Goal: Obtain resource: Obtain resource

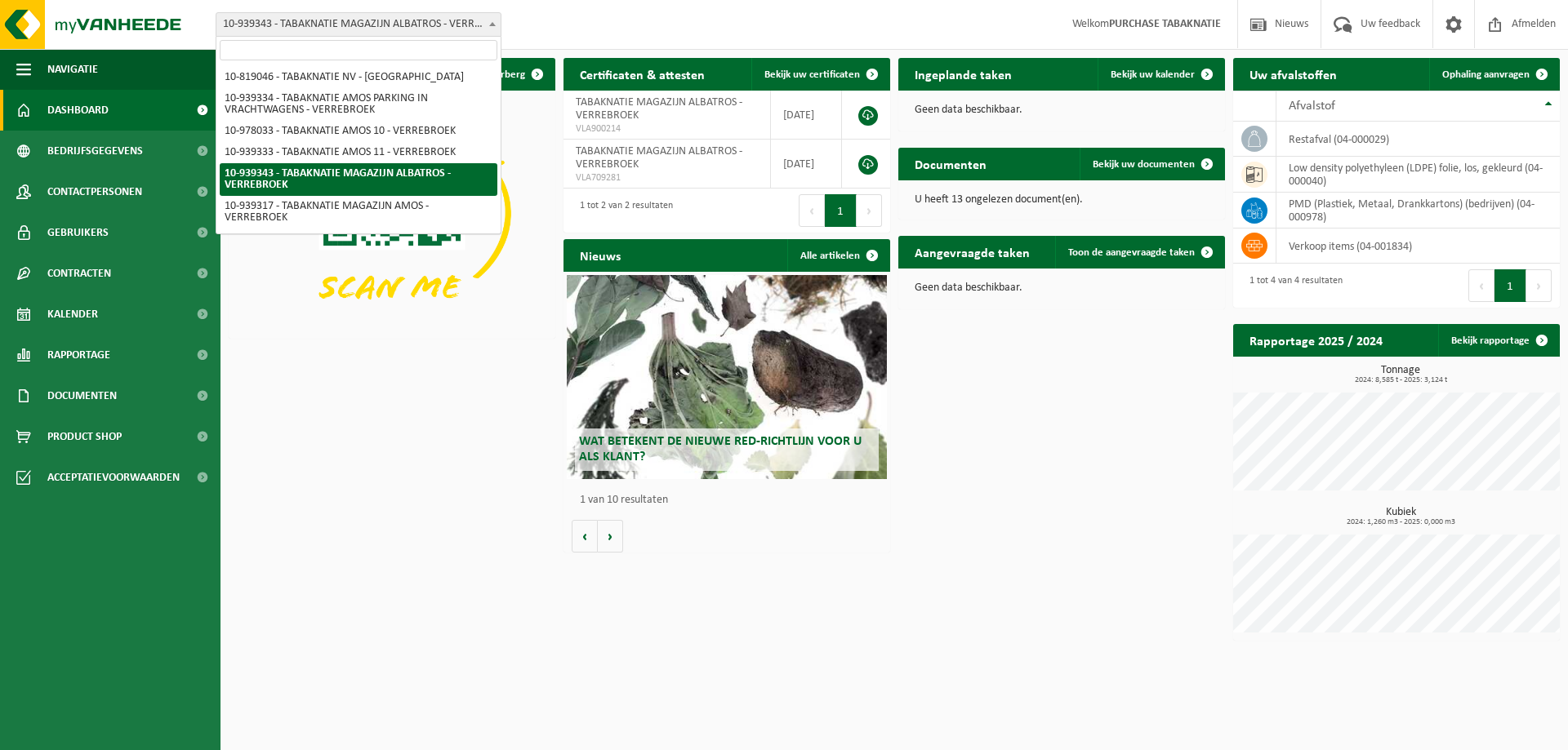
click at [292, 15] on span "10-939343 - TABAKNATIE MAGAZIJN ALBATROS - VERREBROEK" at bounding box center [359, 24] width 284 height 23
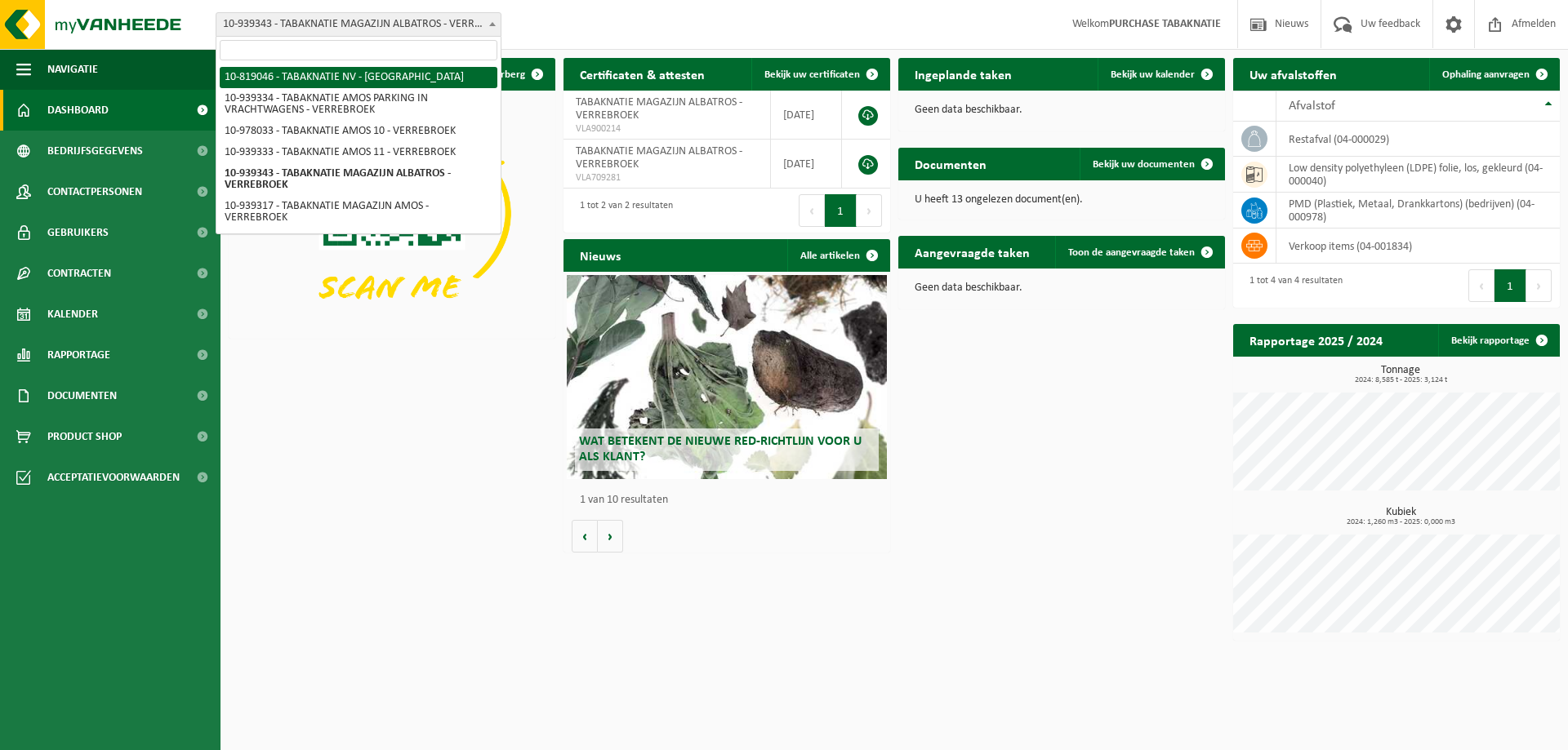
click at [313, 48] on input "search" at bounding box center [358, 50] width 277 height 20
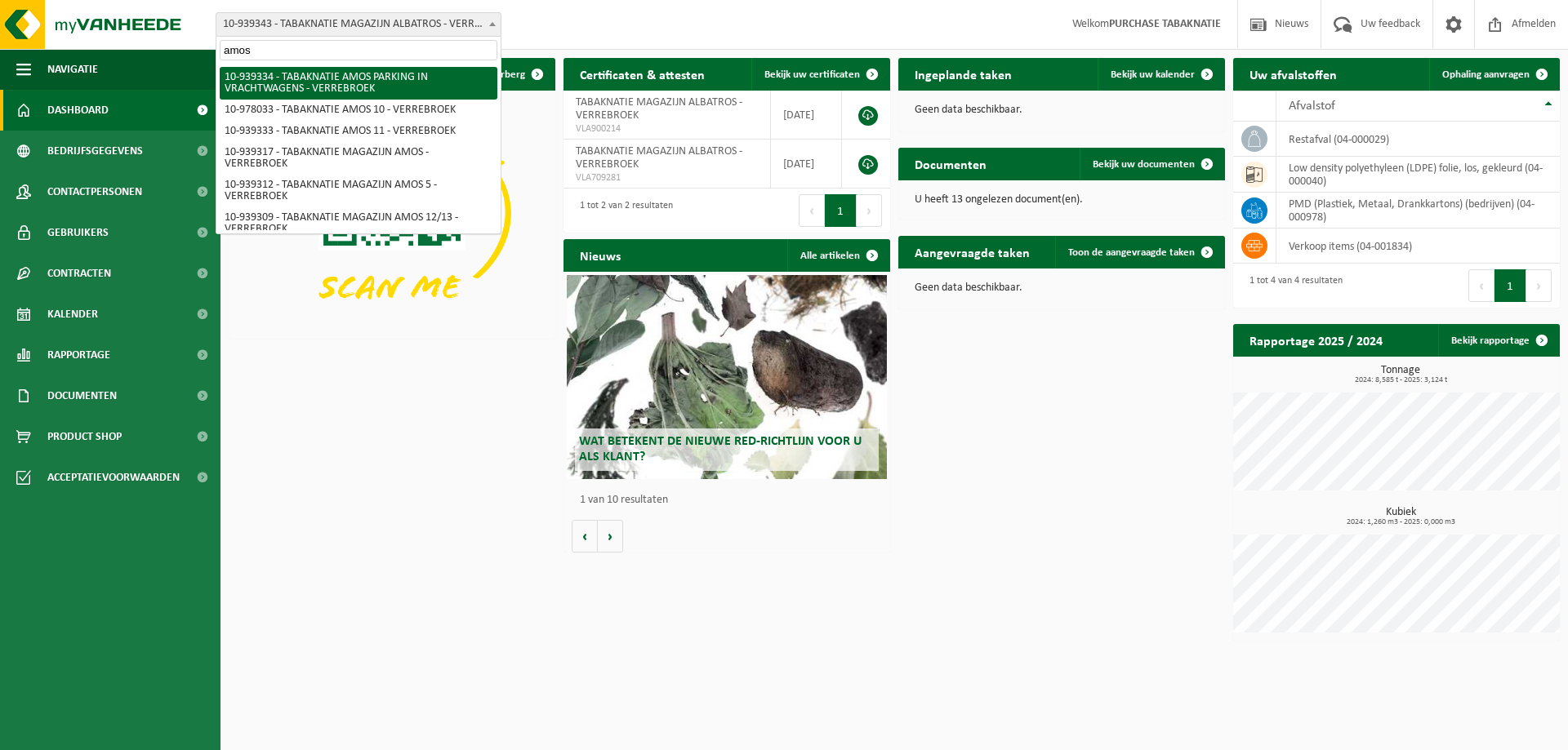
type input "amos 8"
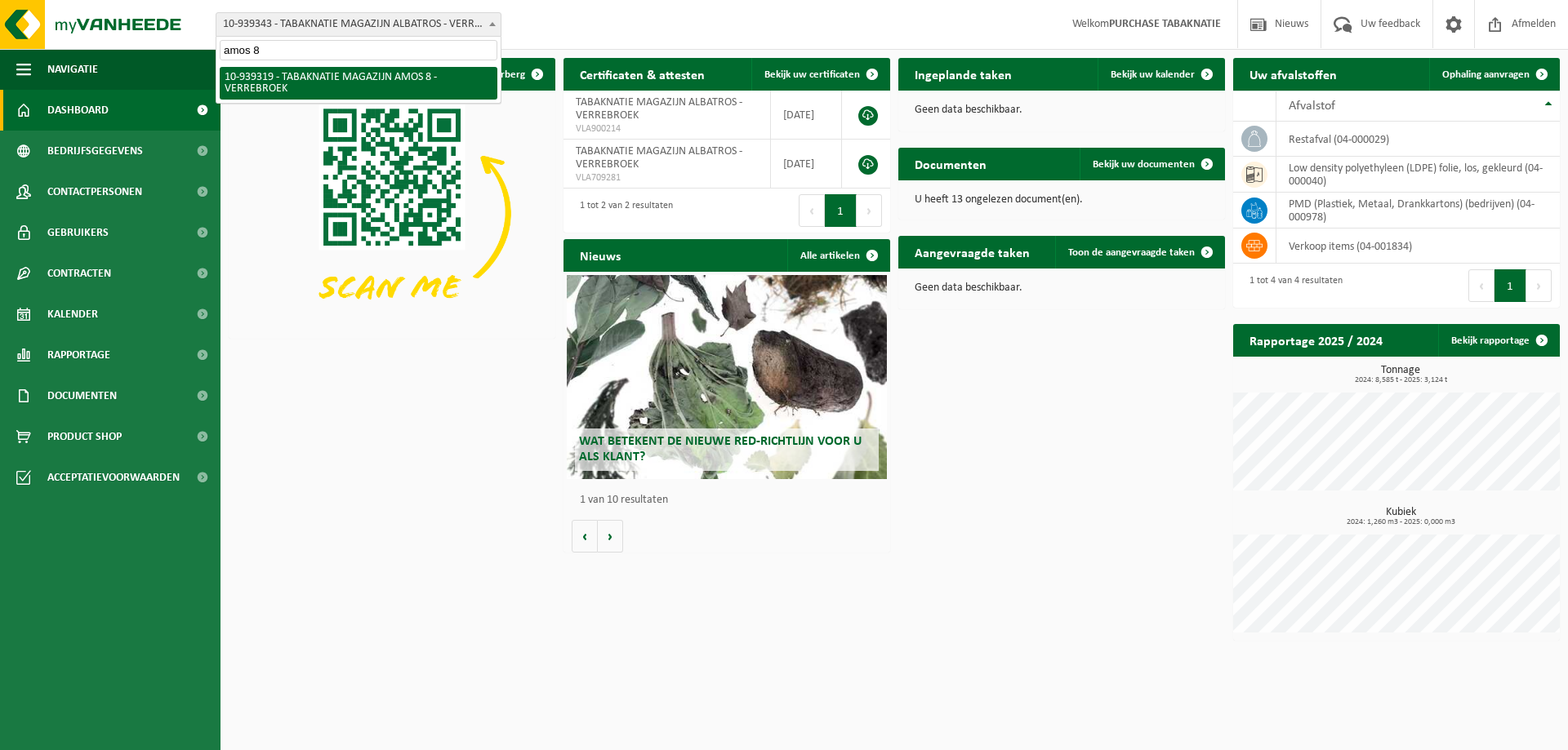
select select "138346"
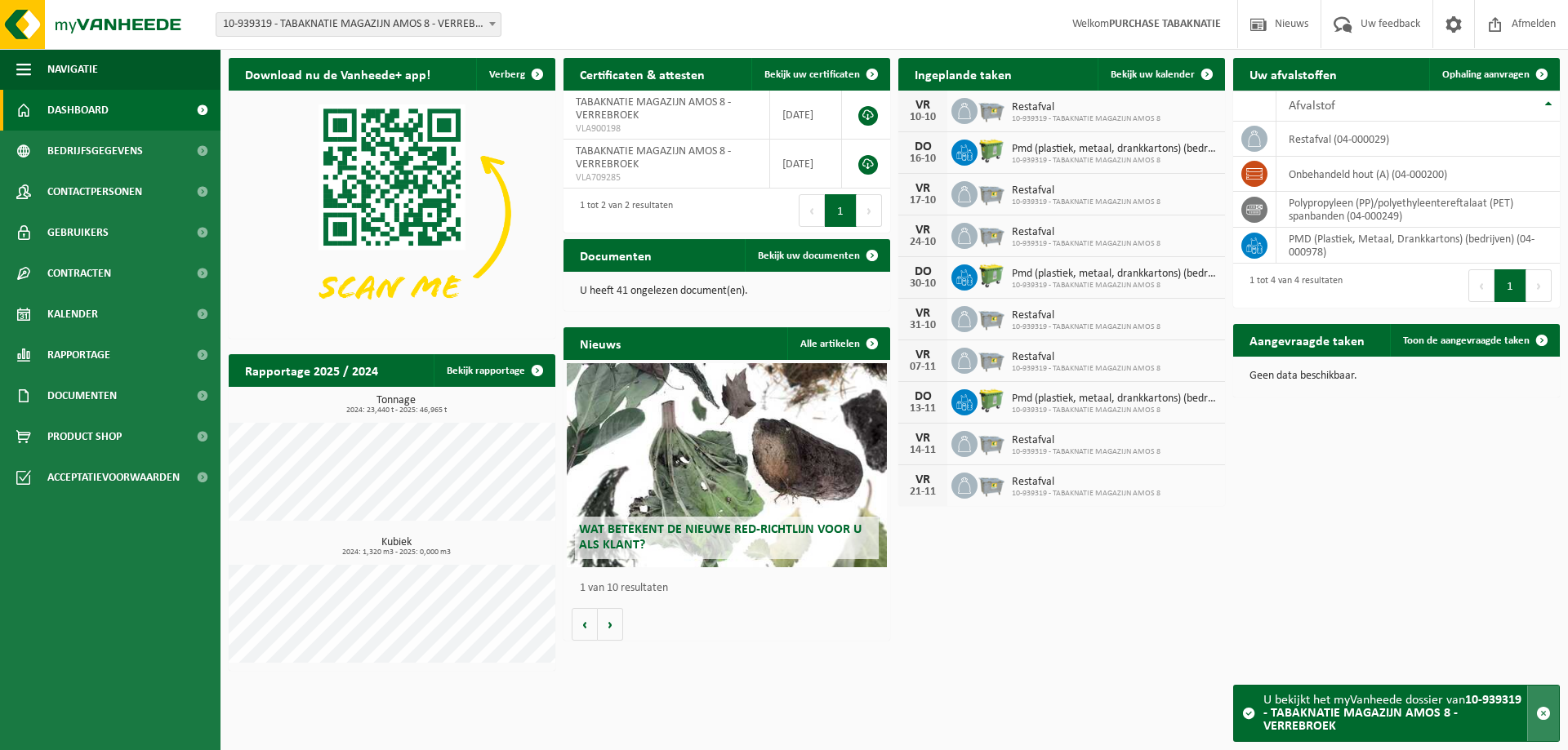
click at [1539, 709] on span "button" at bounding box center [1543, 713] width 14 height 14
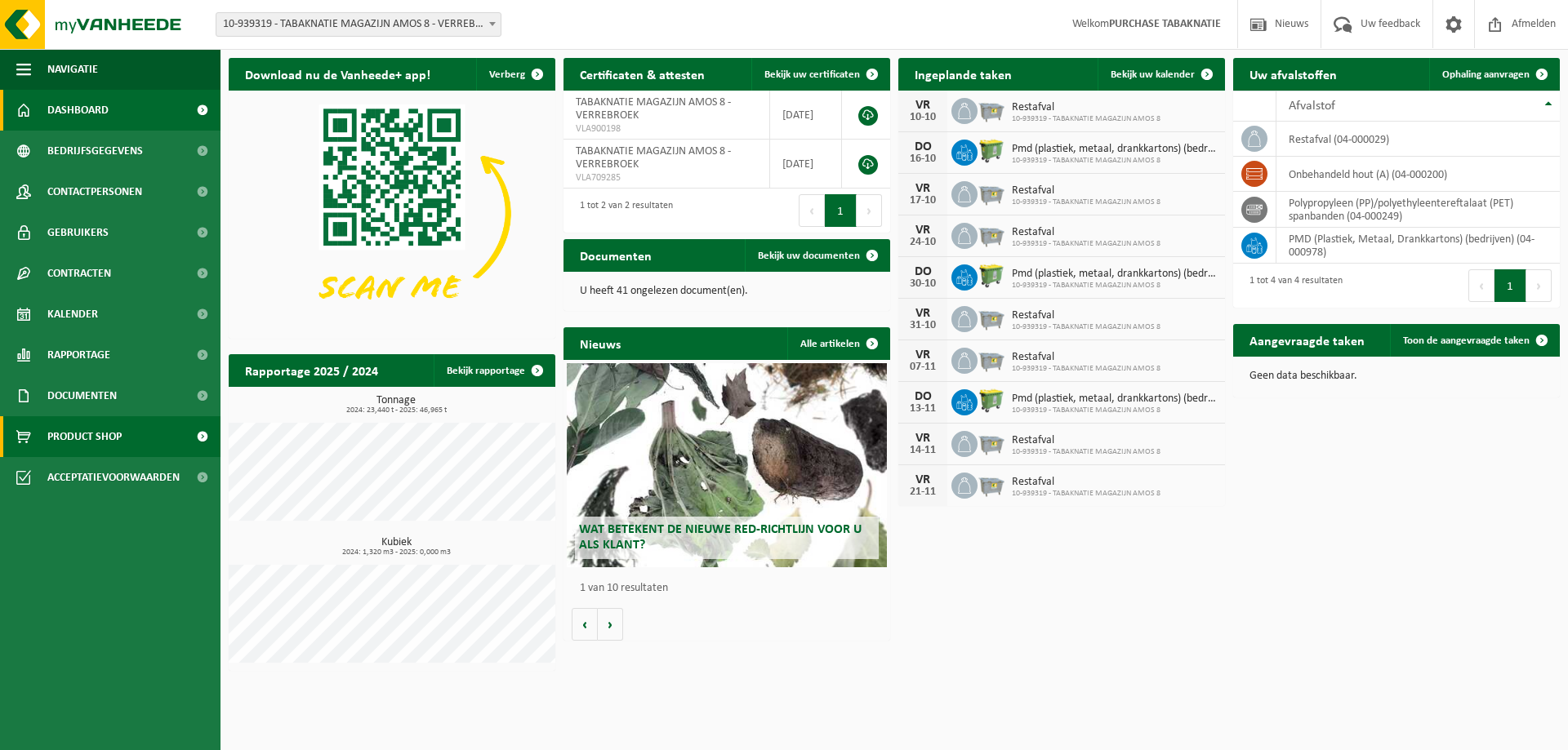
click at [127, 440] on link "Product Shop" at bounding box center [110, 437] width 220 height 41
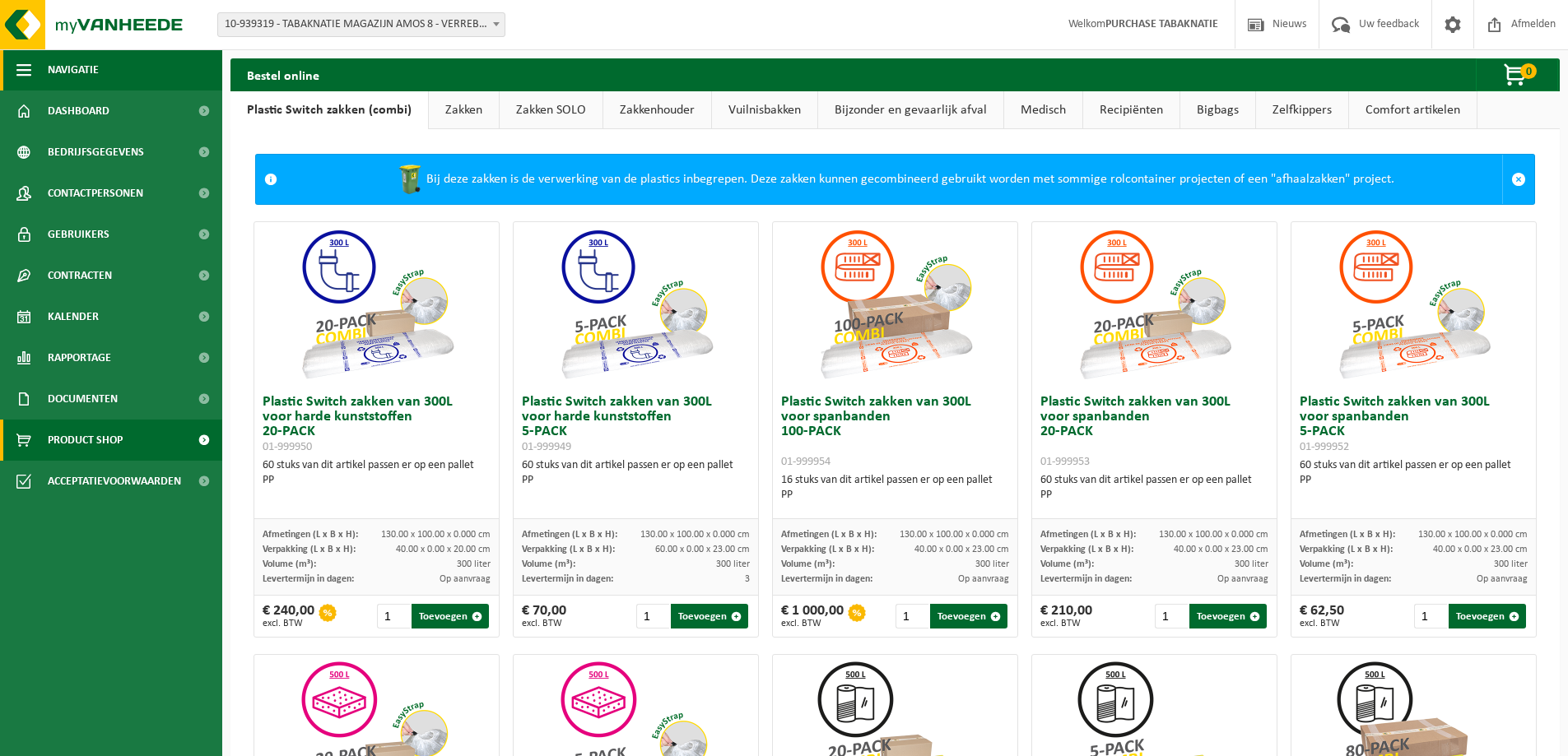
click at [19, 64] on span "button" at bounding box center [23, 69] width 14 height 41
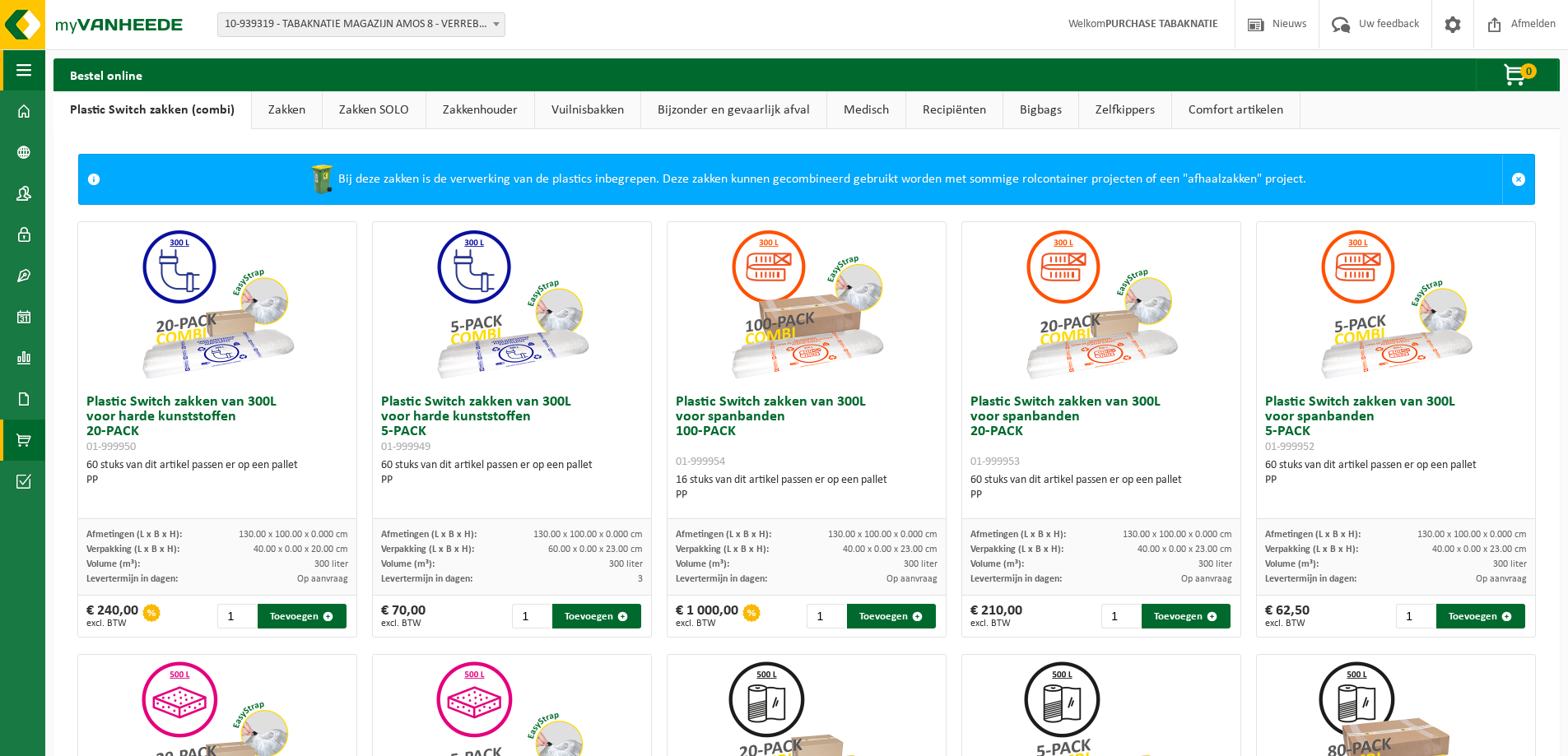
click at [19, 64] on span "button" at bounding box center [23, 69] width 14 height 41
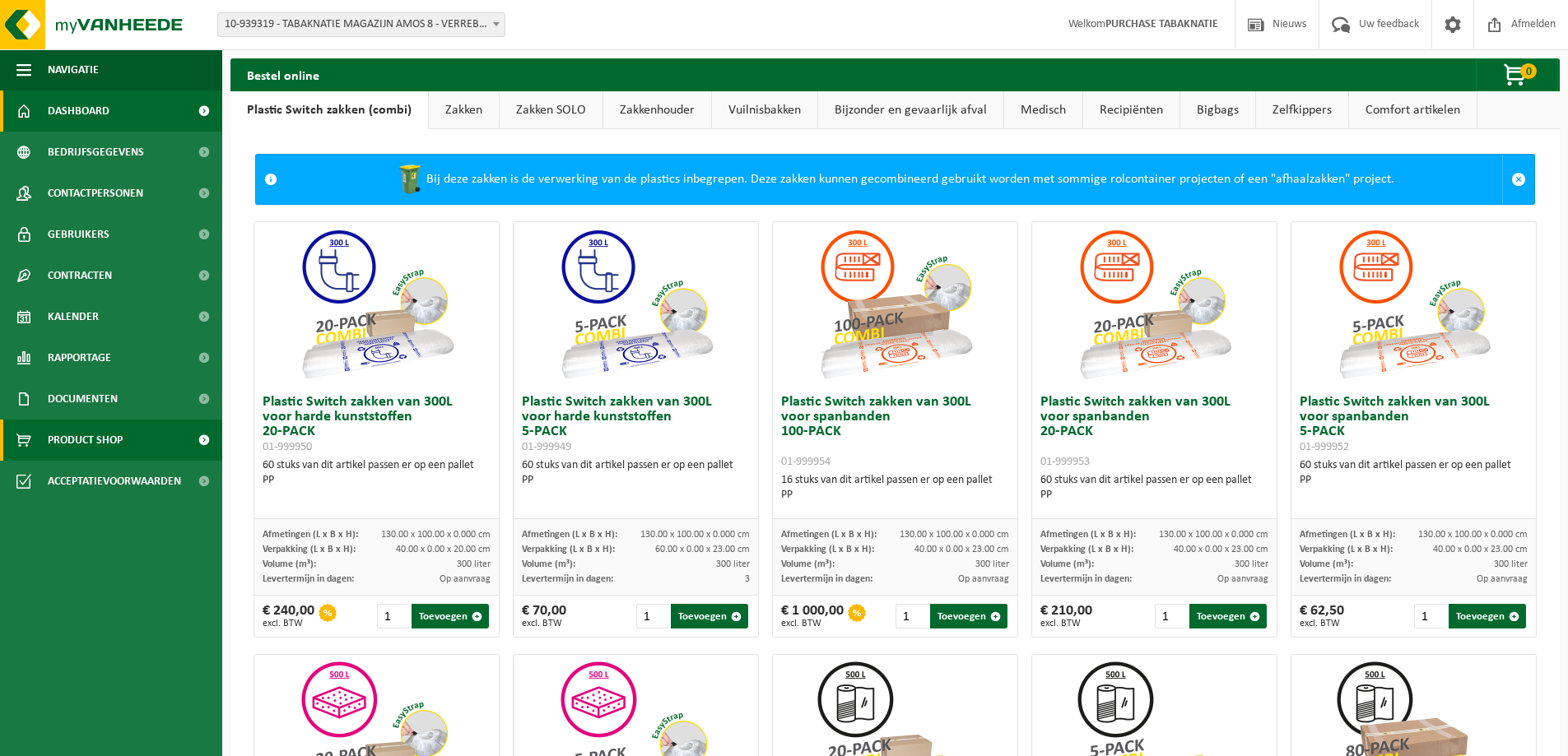
click at [66, 113] on span "Dashboard" at bounding box center [78, 111] width 62 height 41
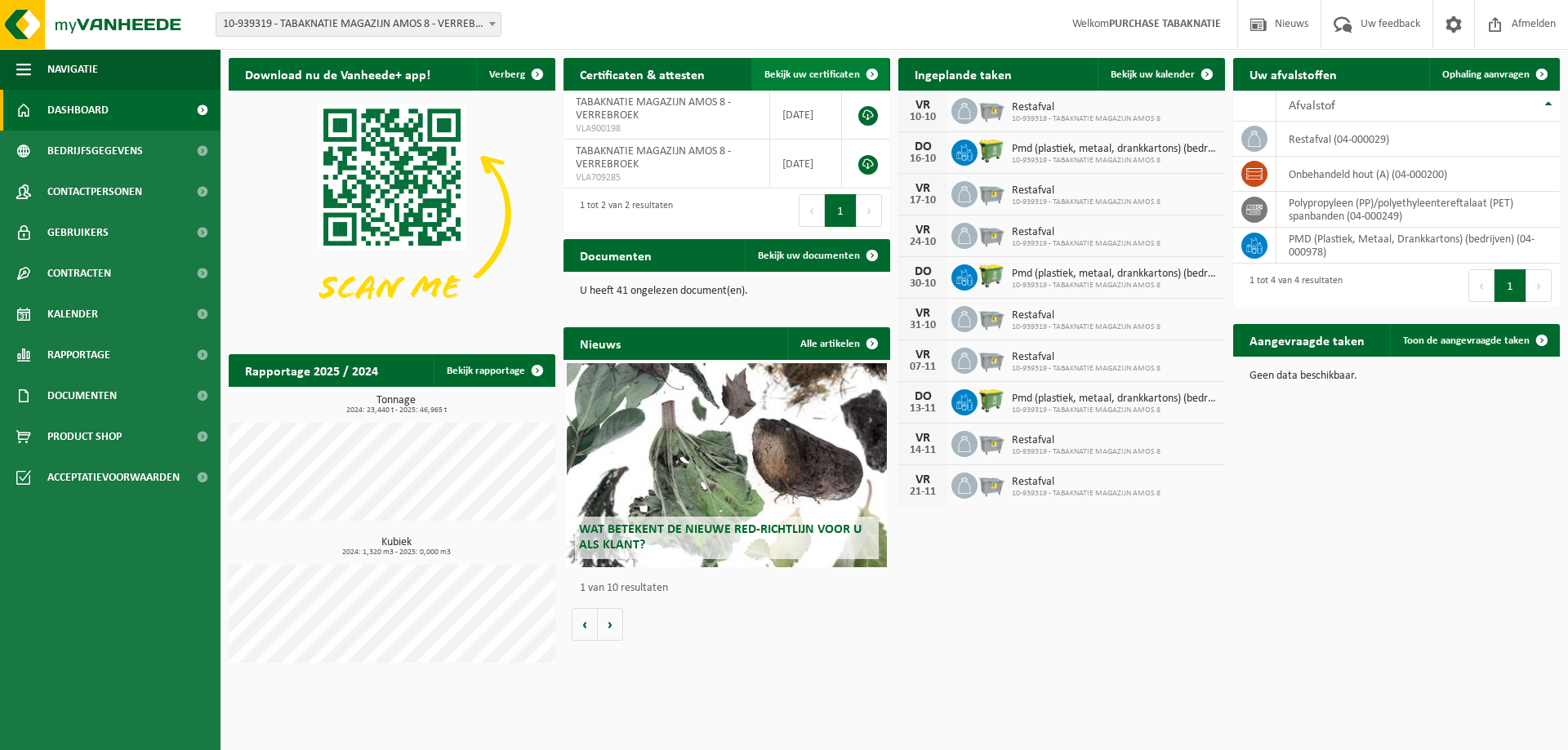
click at [816, 67] on link "Bekijk uw certificaten" at bounding box center [819, 74] width 137 height 33
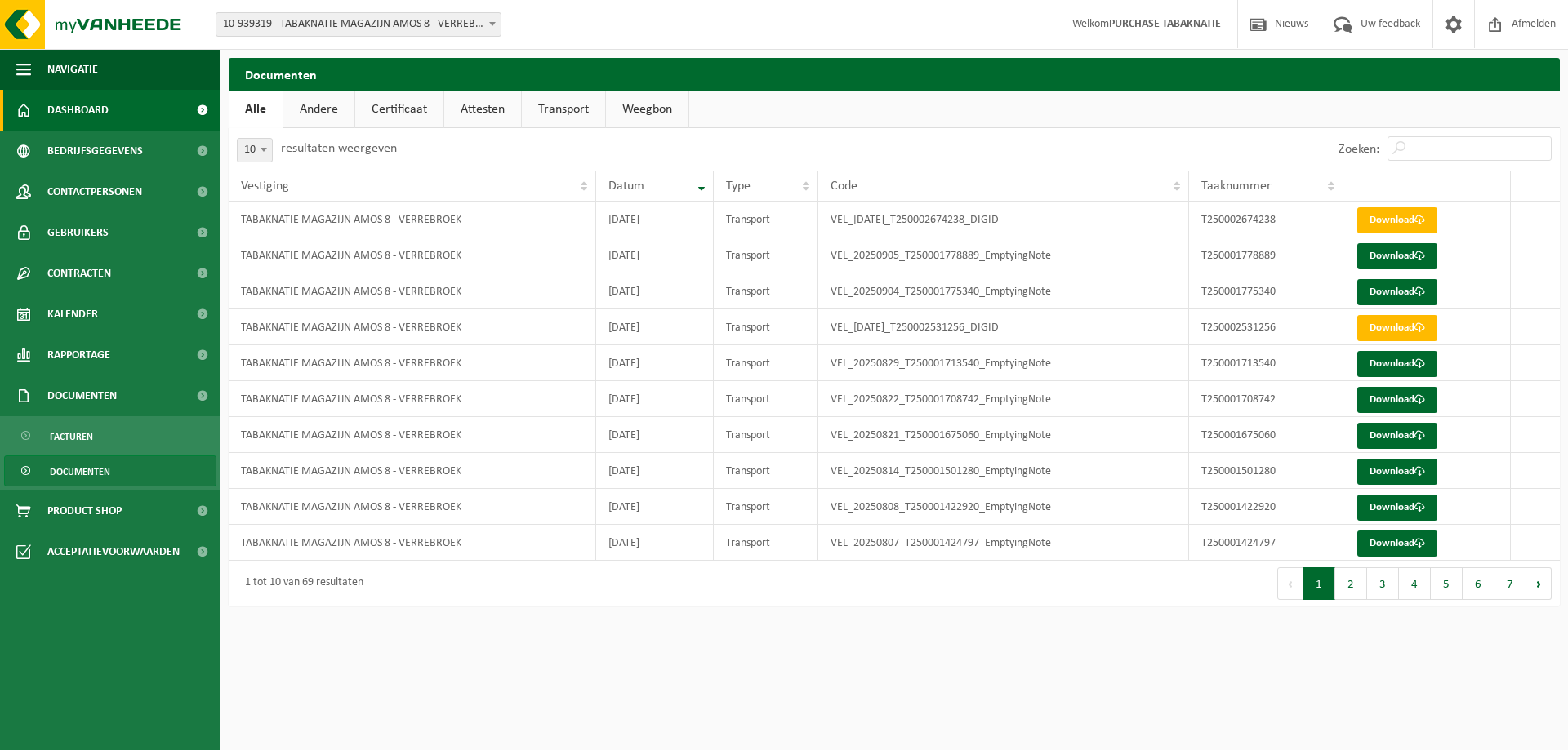
click at [112, 109] on link "Dashboard" at bounding box center [110, 110] width 220 height 41
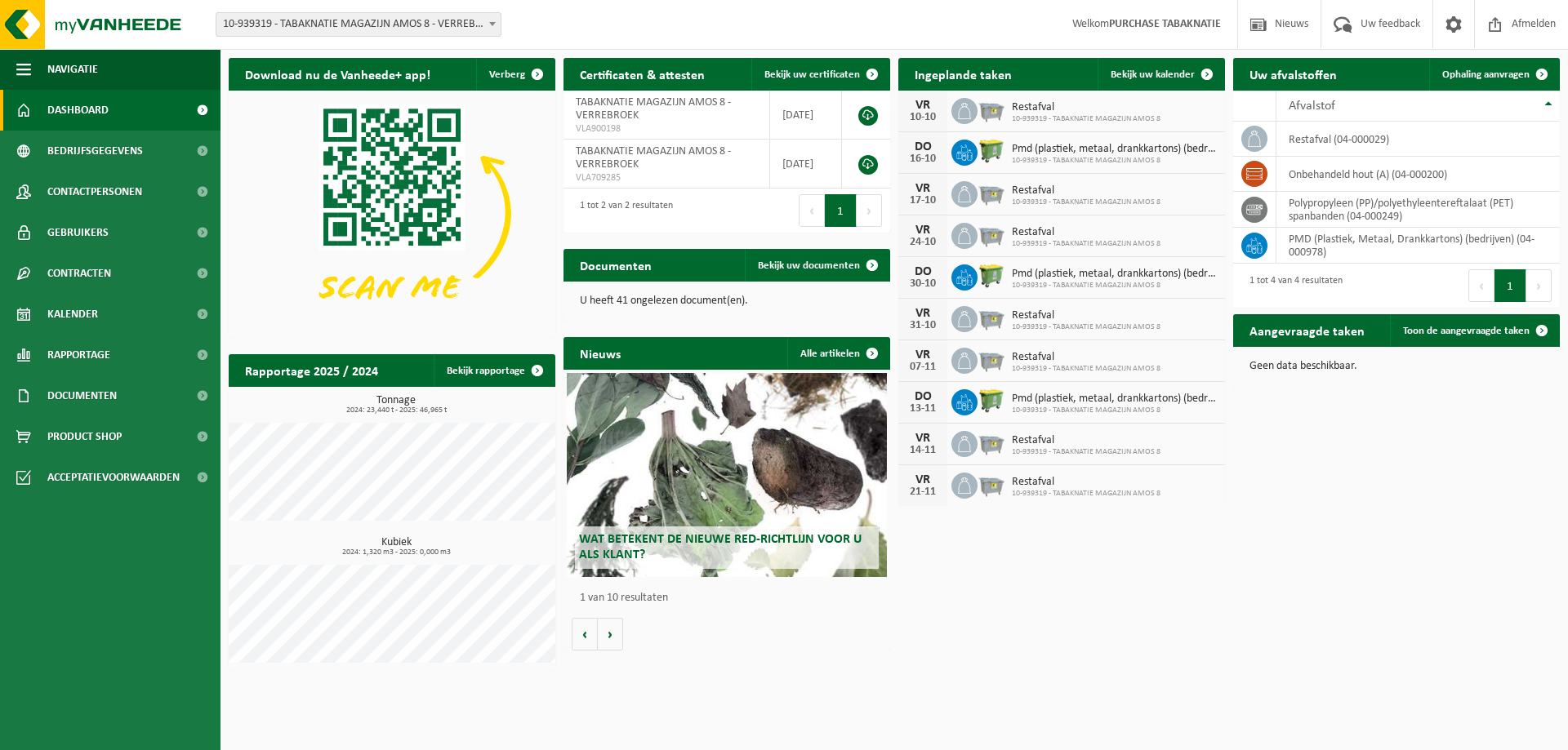
click at [120, 609] on ul "Navigatie Nieuws Uw feedback Afmelden Dashboard Bedrijfsgegevens Contactpersone…" at bounding box center [110, 399] width 220 height 701
